Goal: Navigation & Orientation: Find specific page/section

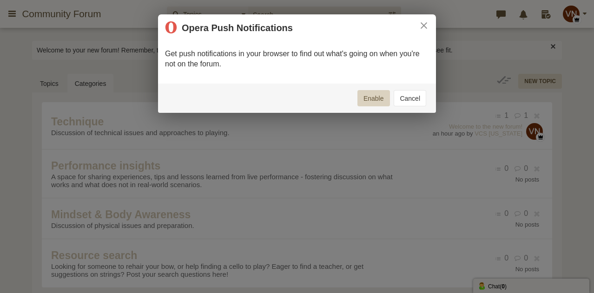
click at [415, 98] on button "Cancel" at bounding box center [410, 98] width 33 height 16
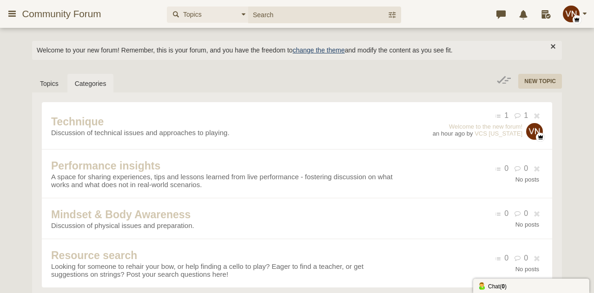
click at [315, 51] on link "change the theme" at bounding box center [319, 50] width 52 height 7
click at [554, 46] on button "button" at bounding box center [553, 46] width 10 height 10
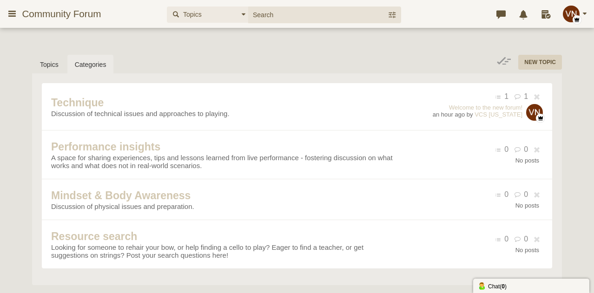
click at [71, 14] on span "Community Forum" at bounding box center [65, 13] width 86 height 11
click at [8, 15] on icon at bounding box center [12, 13] width 10 height 17
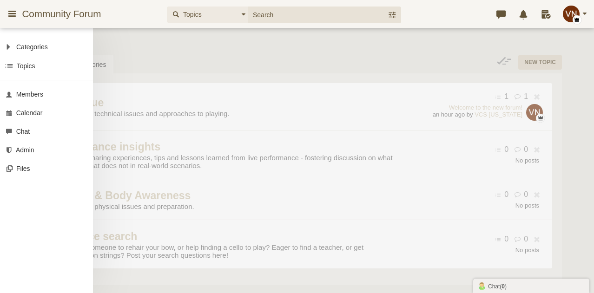
click at [153, 47] on div "Categories All Categories Categories Technique Performance insights Mindset & B…" at bounding box center [297, 146] width 594 height 293
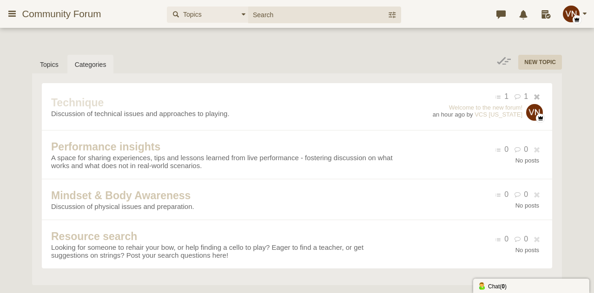
click at [104, 109] on span "Technique" at bounding box center [77, 103] width 53 height 12
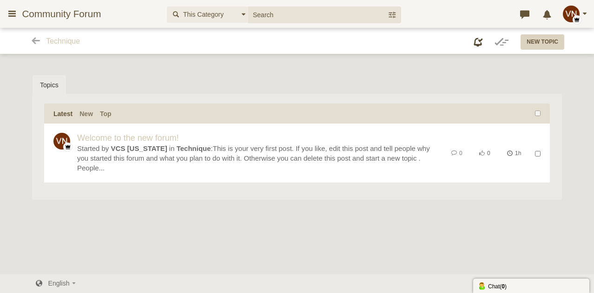
scroll to position [2, 0]
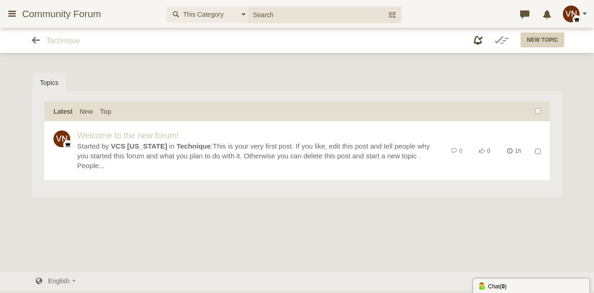
click at [33, 40] on icon at bounding box center [36, 40] width 12 height 9
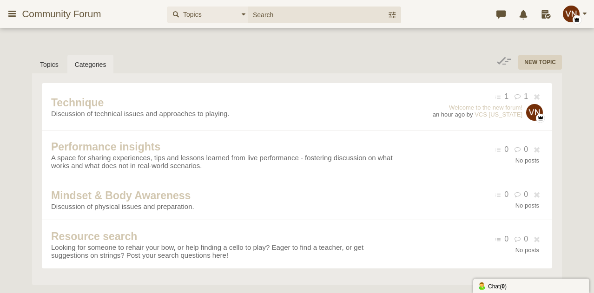
click at [85, 65] on link "Categories" at bounding box center [90, 65] width 47 height 20
click at [88, 69] on link "Categories" at bounding box center [90, 65] width 47 height 20
click at [7, 13] on icon at bounding box center [12, 13] width 10 height 17
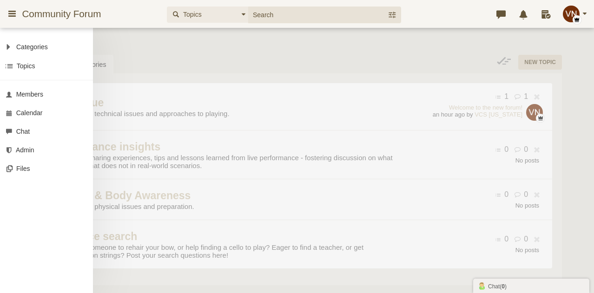
click at [141, 64] on div "Categories All Categories Categories Technique Performance insights Mindset & B…" at bounding box center [297, 146] width 594 height 293
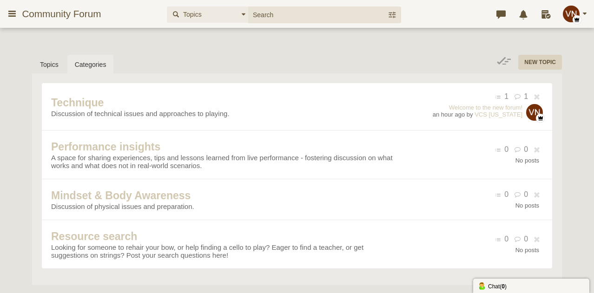
click at [213, 64] on div "New Topic Topics Categories Technique Discussion of technical issues and approa…" at bounding box center [297, 177] width 530 height 244
click at [571, 16] on img "button" at bounding box center [571, 14] width 17 height 17
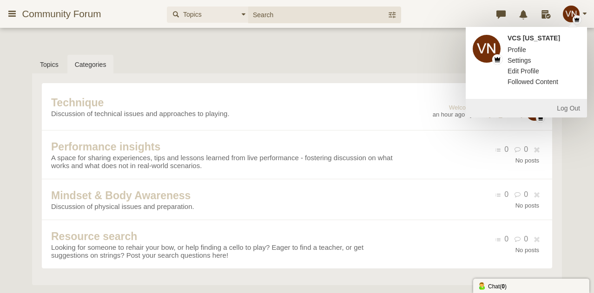
click at [418, 61] on div "New Topic Topics Categories Technique Discussion of technical issues and approa…" at bounding box center [297, 177] width 530 height 244
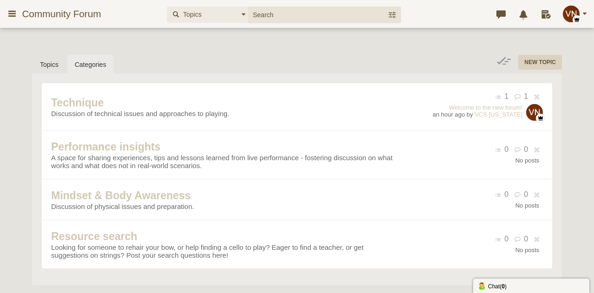
click at [41, 14] on span "Community Forum" at bounding box center [65, 13] width 86 height 11
click at [12, 14] on icon at bounding box center [12, 13] width 10 height 17
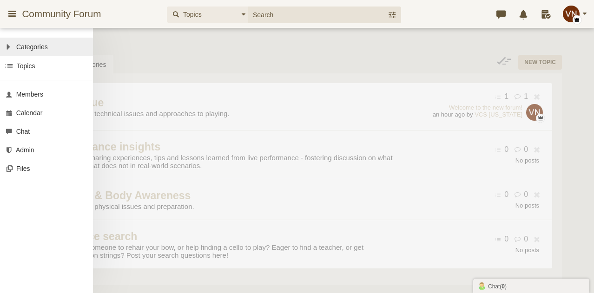
click at [18, 49] on span "Categories" at bounding box center [32, 46] width 32 height 7
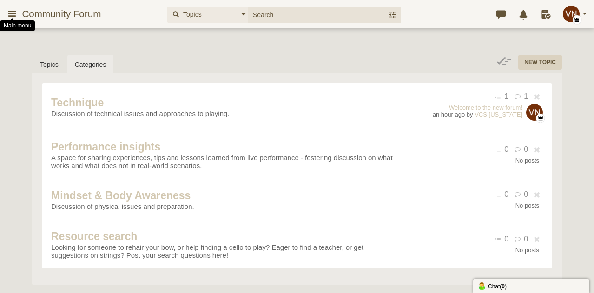
click at [12, 18] on div at bounding box center [12, 19] width 5 height 2
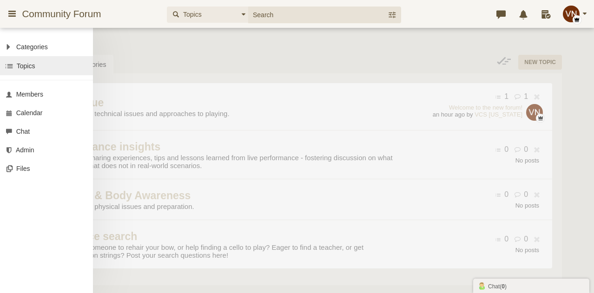
click at [20, 69] on span "Topics" at bounding box center [26, 65] width 19 height 7
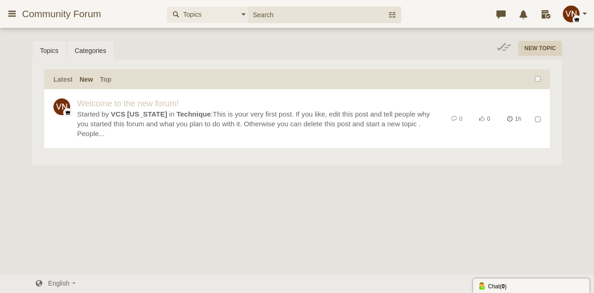
click at [90, 52] on link "Categories" at bounding box center [90, 51] width 47 height 20
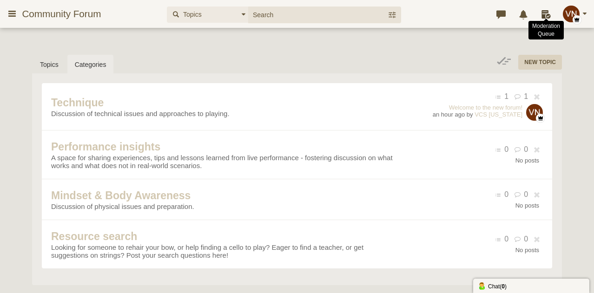
click at [546, 15] on icon at bounding box center [547, 12] width 14 height 9
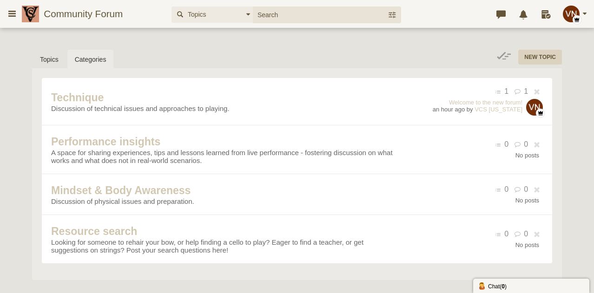
scroll to position [93, 0]
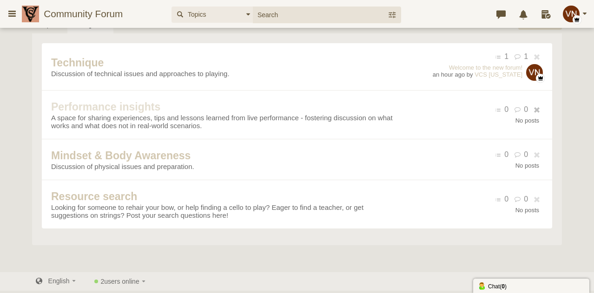
click at [109, 110] on span "Performance insights" at bounding box center [105, 107] width 109 height 12
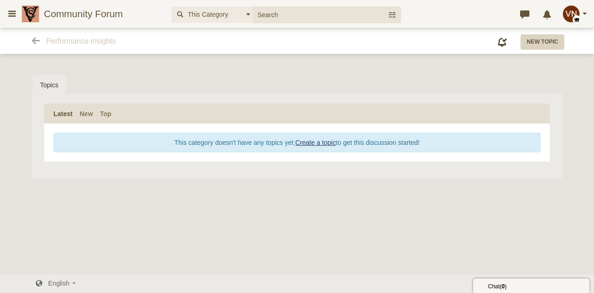
scroll to position [2, 0]
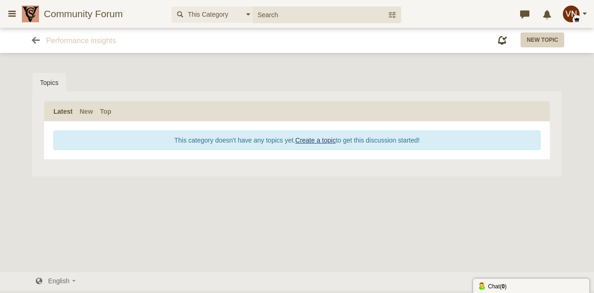
click at [35, 40] on icon at bounding box center [36, 40] width 12 height 9
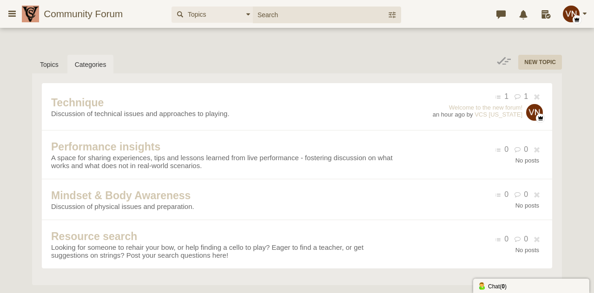
scroll to position [93, 0]
